Goal: Navigation & Orientation: Find specific page/section

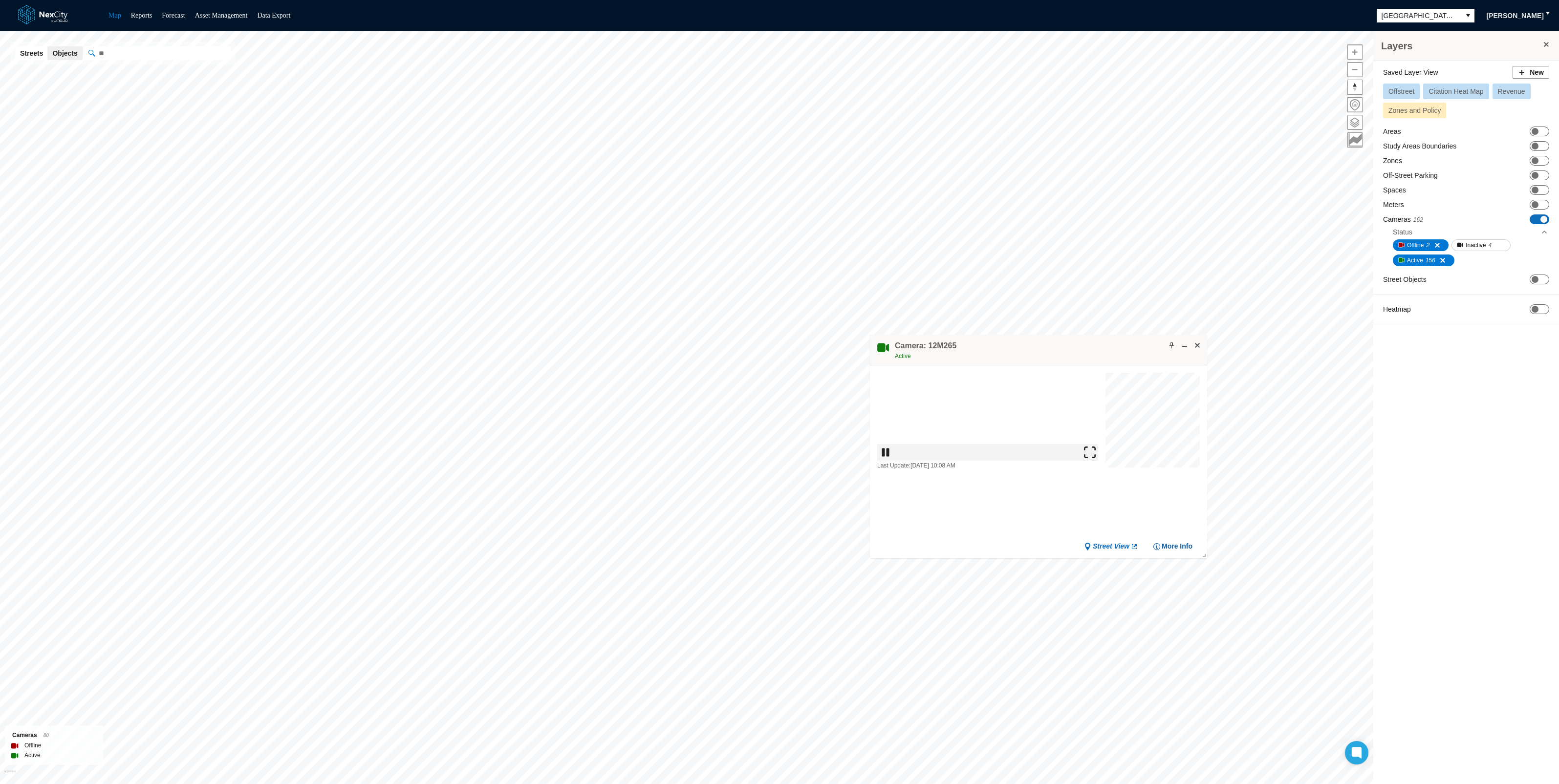
click at [1171, 542] on span "More Info" at bounding box center [1176, 545] width 30 height 9
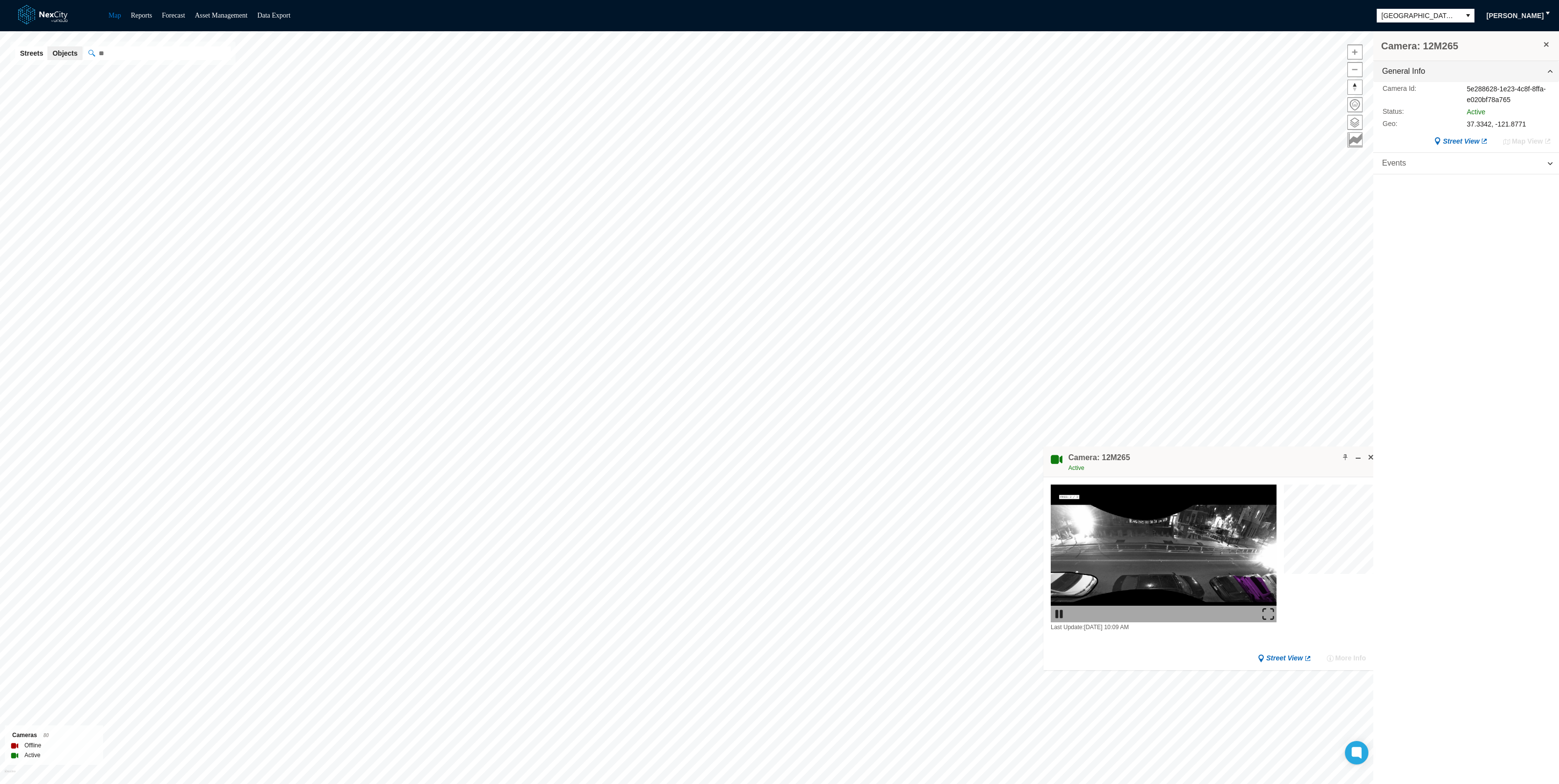
click at [1413, 160] on span "Events" at bounding box center [1466, 164] width 186 height 21
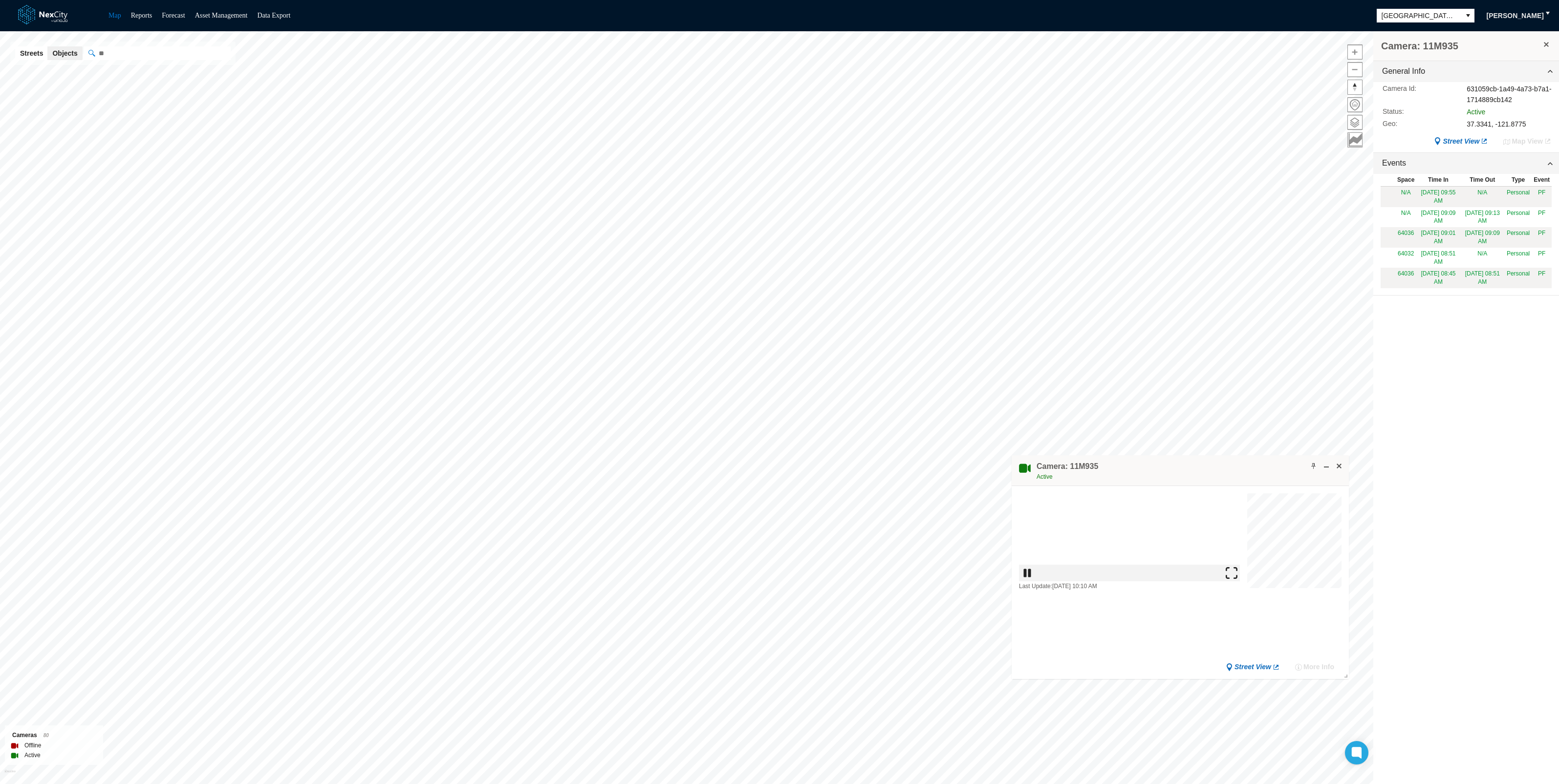
drag, startPoint x: 1237, startPoint y: 619, endPoint x: 1238, endPoint y: 681, distance: 62.0
click at [1236, 619] on img at bounding box center [1236, 623] width 12 height 12
drag, startPoint x: 1203, startPoint y: 633, endPoint x: 1206, endPoint y: 694, distance: 61.1
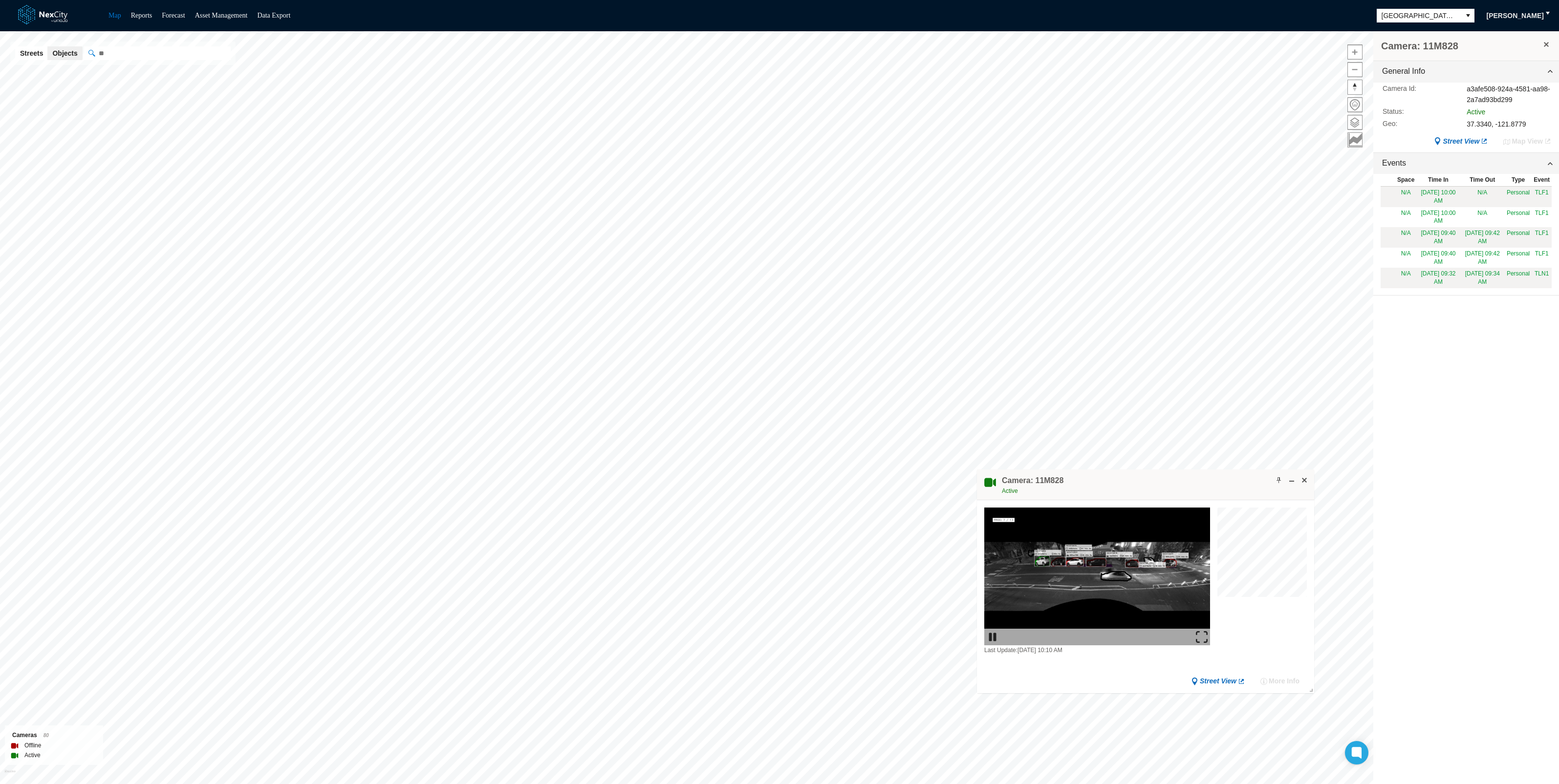
click at [1203, 632] on img at bounding box center [1202, 637] width 12 height 12
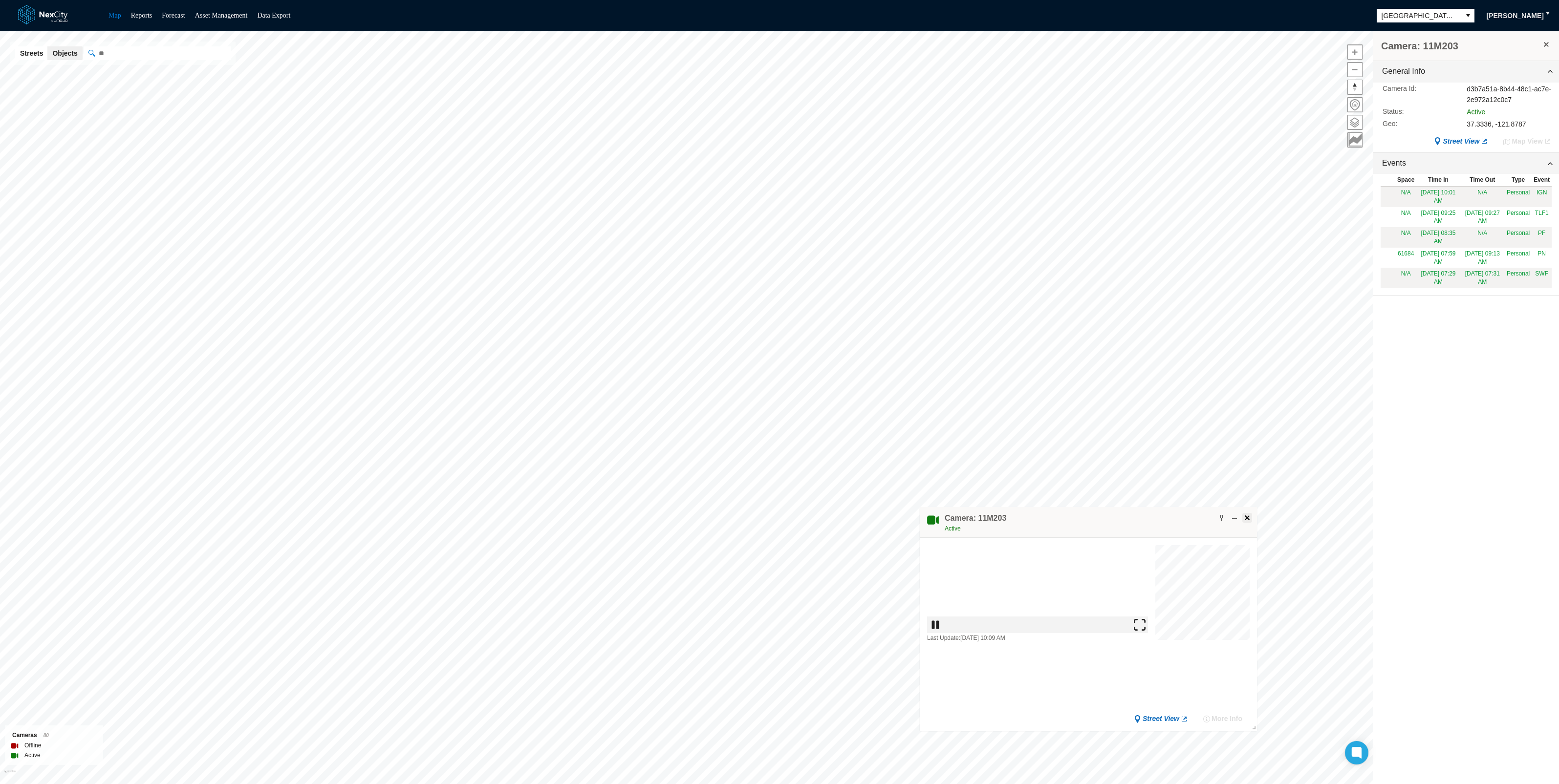
click at [1245, 520] on span at bounding box center [1246, 517] width 7 height 7
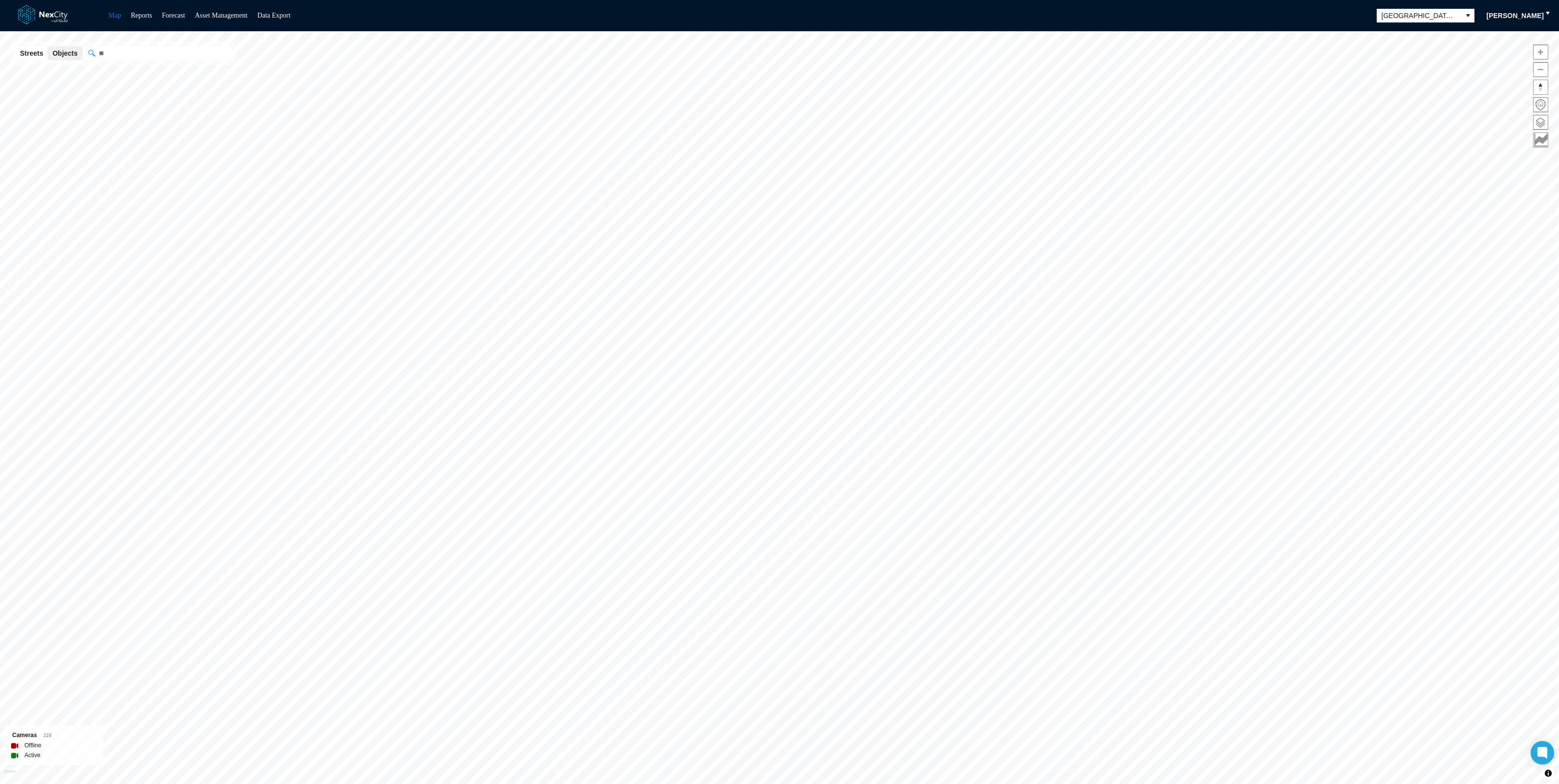
click at [1524, 14] on span "[PERSON_NAME]" at bounding box center [1515, 16] width 57 height 10
click at [1502, 68] on span "Logout" at bounding box center [1515, 66] width 30 height 10
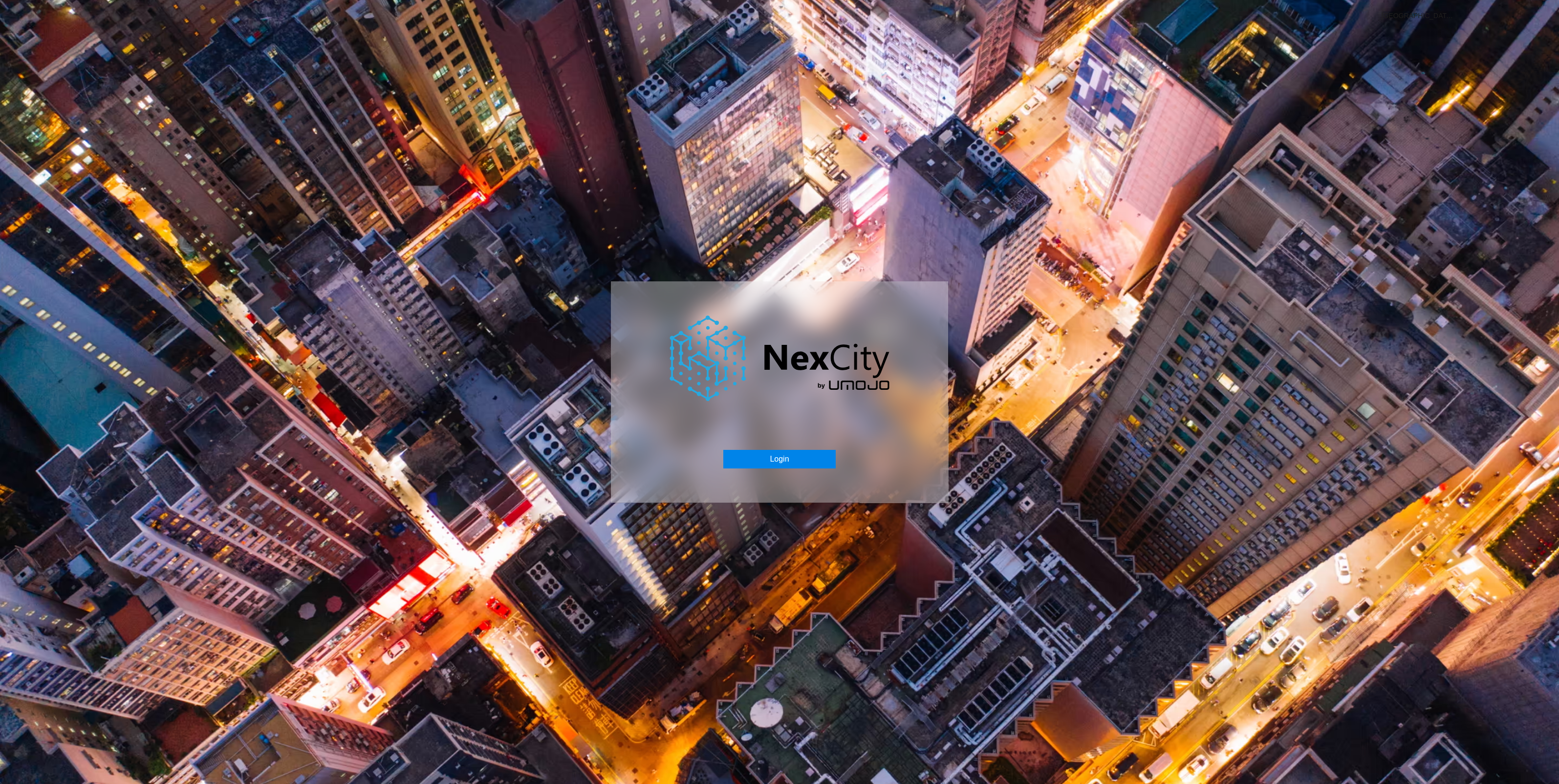
click at [791, 459] on button "Login" at bounding box center [780, 459] width 112 height 19
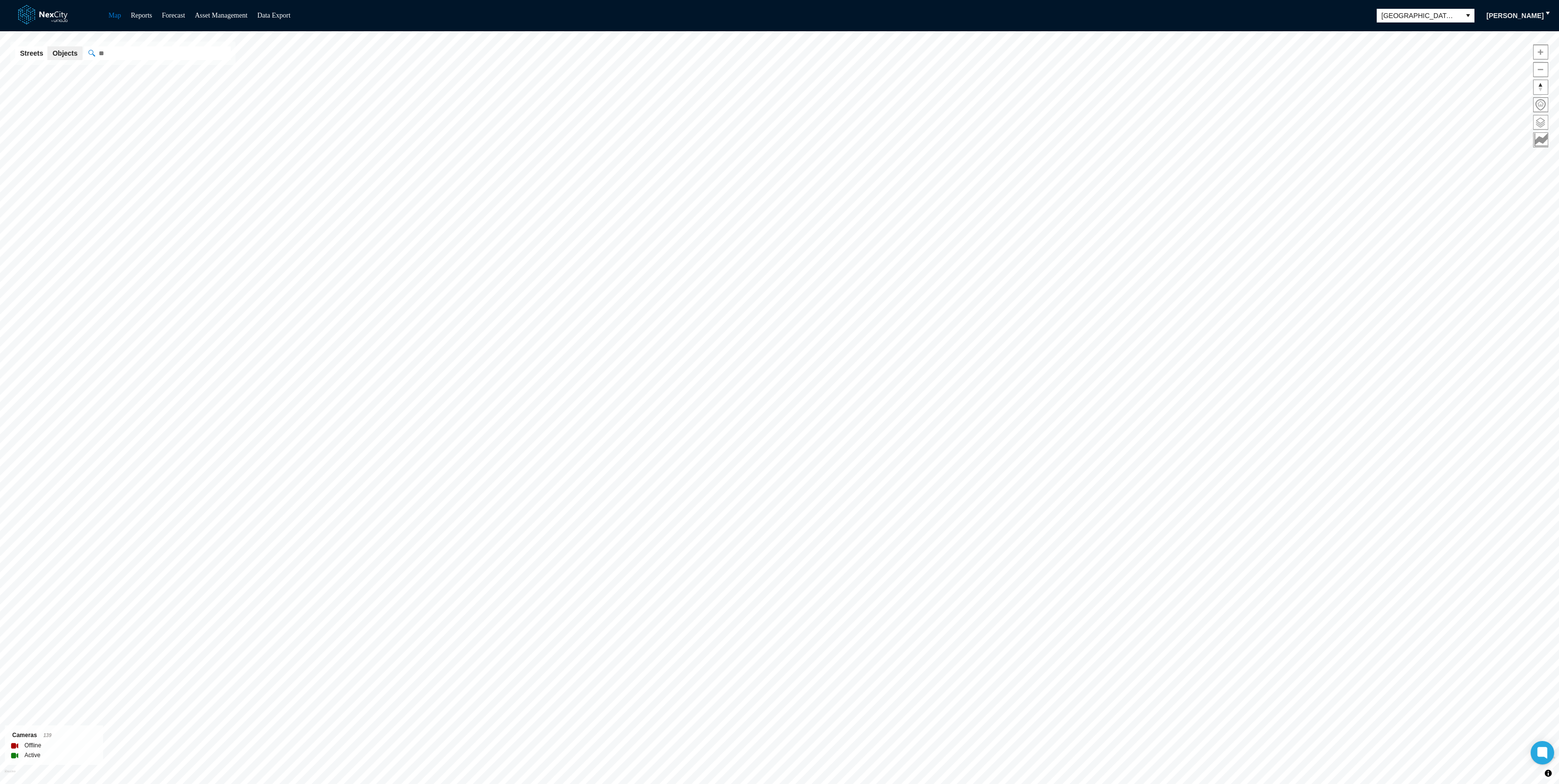
click at [1539, 127] on span at bounding box center [1540, 122] width 14 height 14
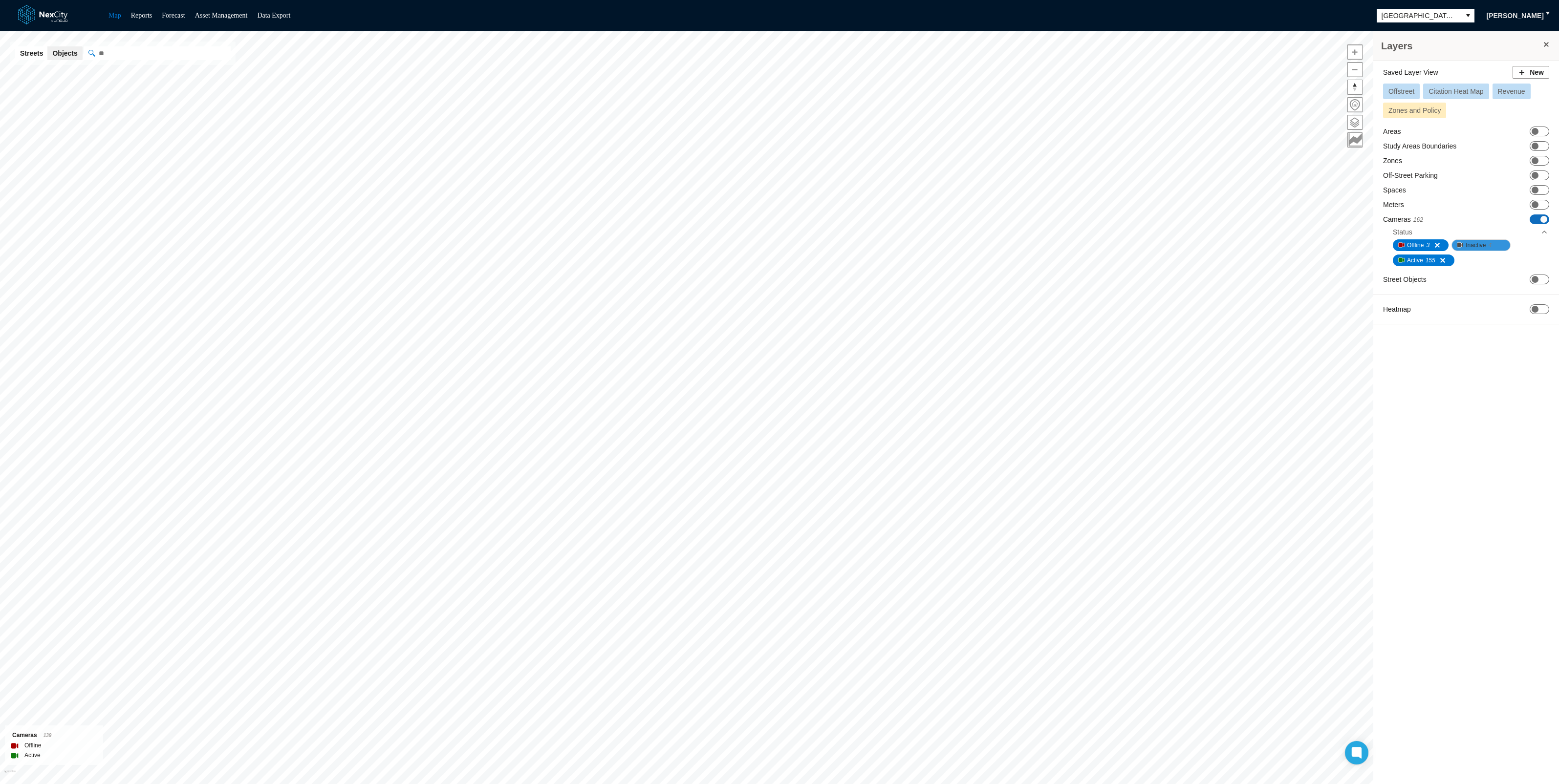
click at [1472, 244] on span "Inactive" at bounding box center [1476, 245] width 20 height 10
click at [1474, 248] on span "Inactive" at bounding box center [1476, 245] width 20 height 10
click at [1474, 247] on span "Inactive" at bounding box center [1476, 245] width 20 height 10
